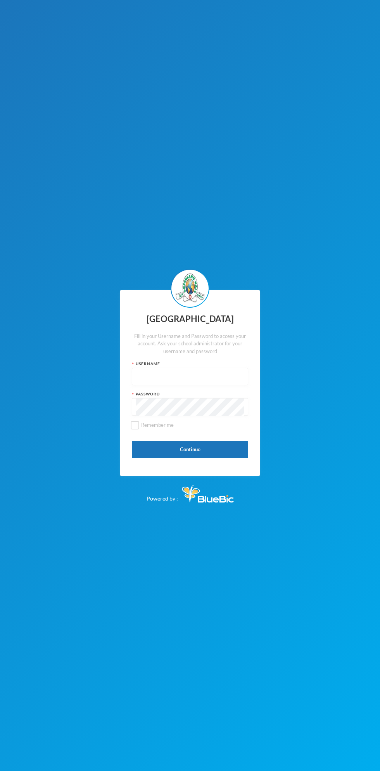
click at [178, 377] on input "text" at bounding box center [190, 376] width 108 height 17
type input "glh22e35"
click at [153, 425] on span "Remember me" at bounding box center [157, 425] width 39 height 6
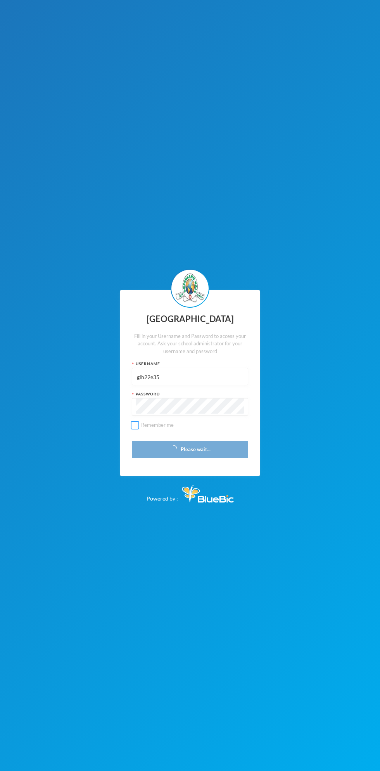
click at [139, 425] on input "Remember me" at bounding box center [135, 425] width 8 height 8
checkbox input "true"
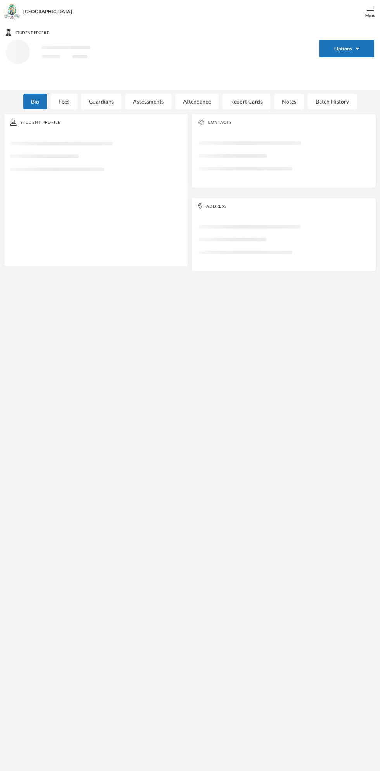
click at [240, 104] on div "Report Cards" at bounding box center [247, 102] width 48 height 16
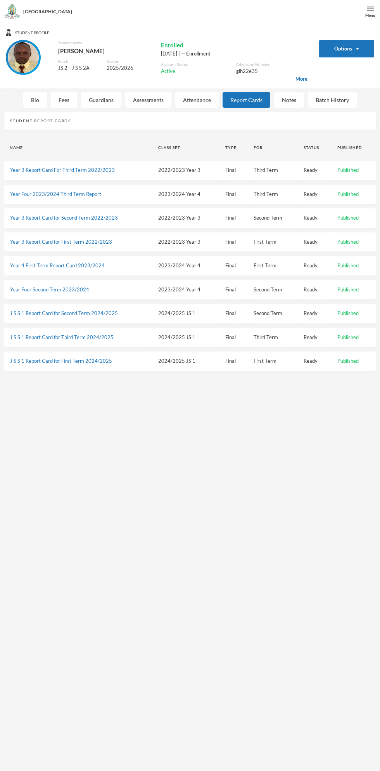
click at [294, 106] on div "Notes" at bounding box center [289, 100] width 30 height 16
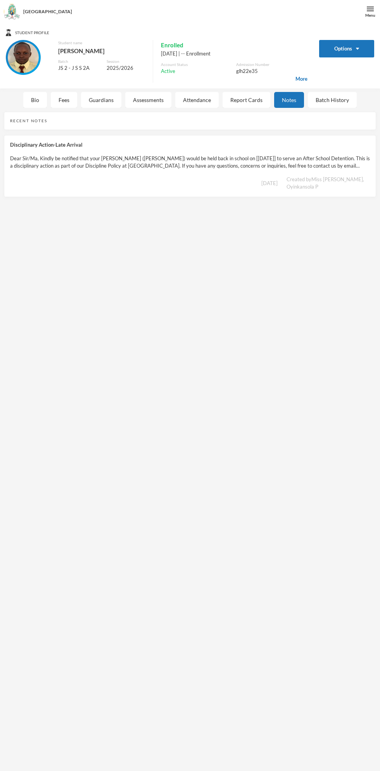
click at [297, 81] on span "More" at bounding box center [302, 79] width 12 height 8
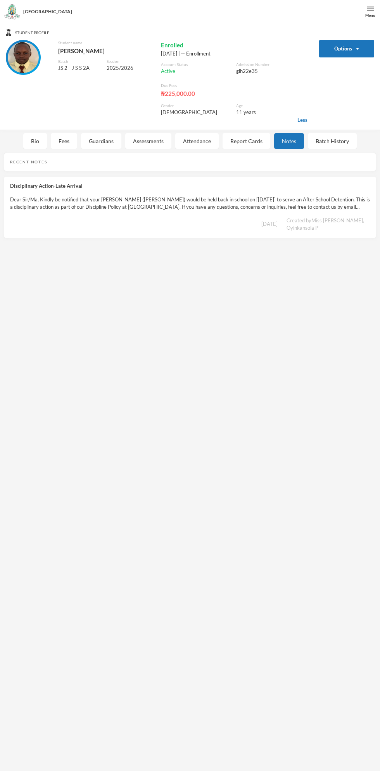
click at [36, 141] on div "Bio" at bounding box center [35, 141] width 24 height 16
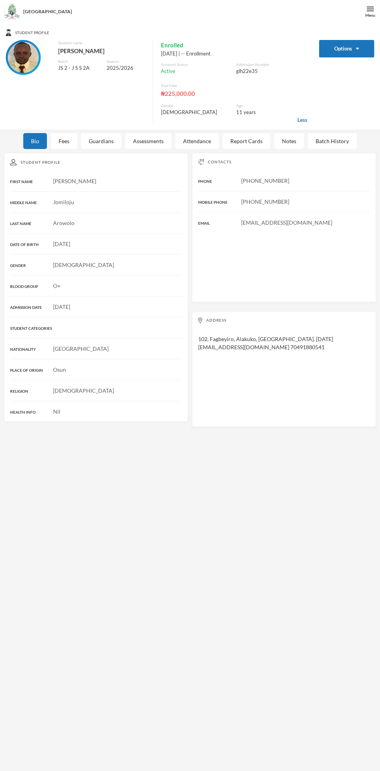
click at [64, 139] on div "Fees" at bounding box center [64, 141] width 26 height 16
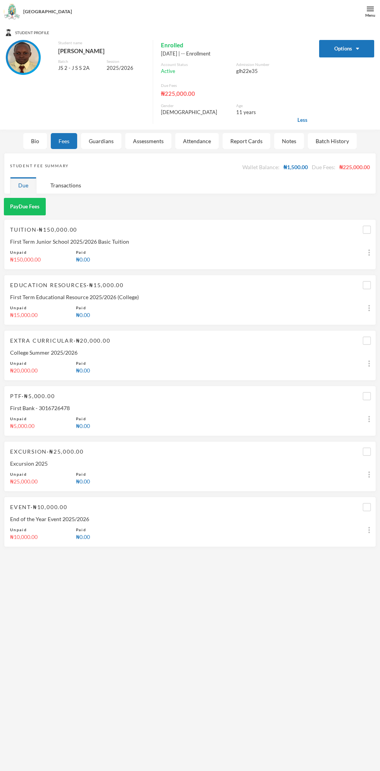
click at [66, 141] on div "Fees" at bounding box center [64, 141] width 26 height 16
click at [116, 102] on div "Student name [PERSON_NAME] JS 2 - J S S 2A Session 2025/2026 Enrolled [DATE] | …" at bounding box center [157, 82] width 302 height 84
